Goal: Information Seeking & Learning: Understand process/instructions

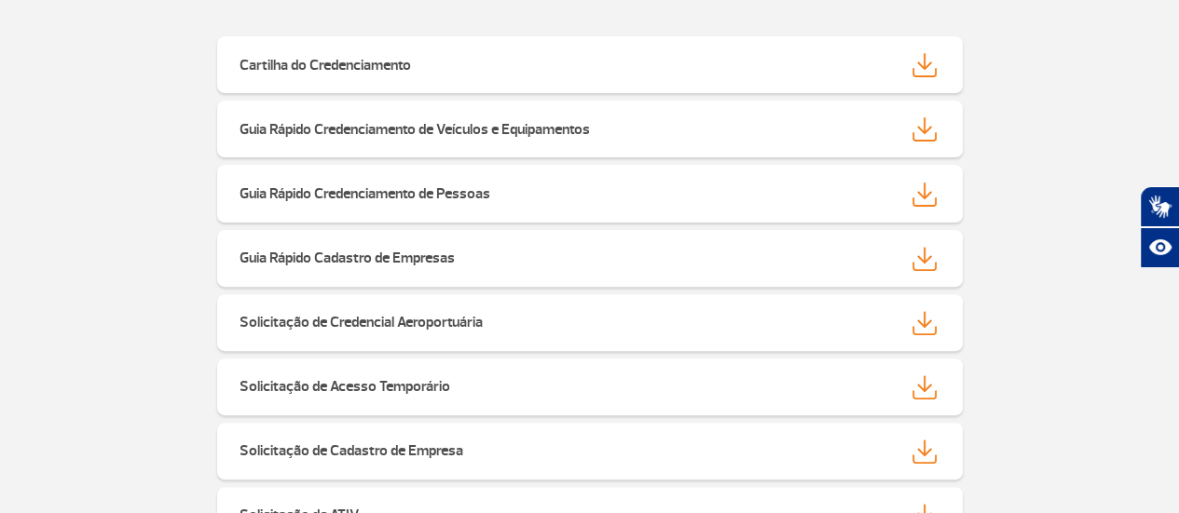
scroll to position [482, 0]
